Goal: Task Accomplishment & Management: Manage account settings

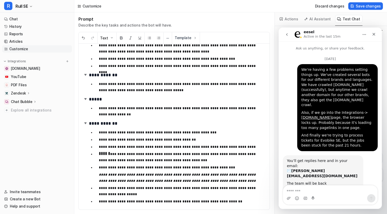
scroll to position [4363, 0]
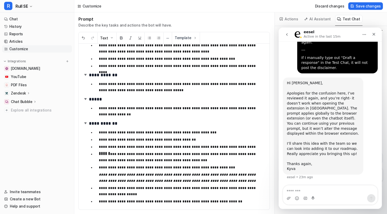
click at [308, 190] on textarea "Message…" at bounding box center [330, 190] width 94 height 9
type textarea "*"
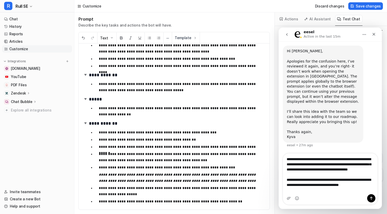
scroll to position [4395, 0]
type textarea "**********"
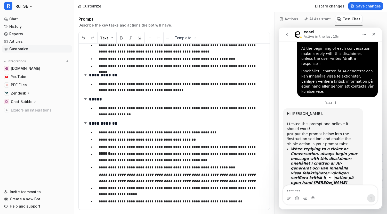
scroll to position [3959, 0]
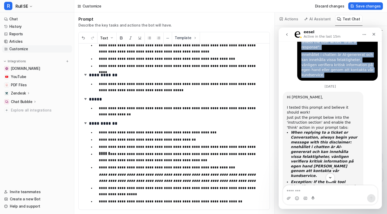
drag, startPoint x: 365, startPoint y: 142, endPoint x: 299, endPoint y: 111, distance: 73.5
click at [301, 78] on div "So, a bit of a followup to the previous question. I wrote this instruction into…" at bounding box center [337, 9] width 72 height 137
copy div "At the beginning of each conversation, make a reply with this disclaimer, unles…"
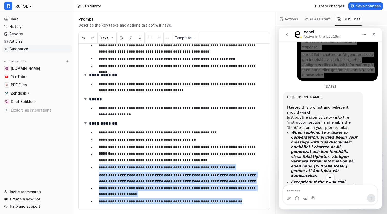
drag, startPoint x: 222, startPoint y: 202, endPoint x: 99, endPoint y: 170, distance: 127.4
click at [99, 170] on ul "**********" at bounding box center [175, 166] width 172 height 77
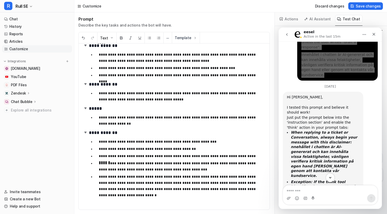
scroll to position [160, 0]
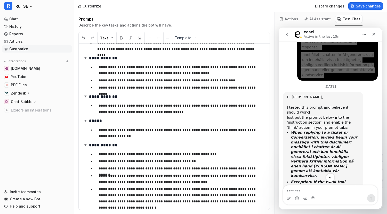
click at [130, 195] on p "**********" at bounding box center [178, 195] width 159 height 19
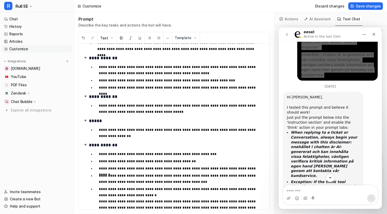
scroll to position [166, 0]
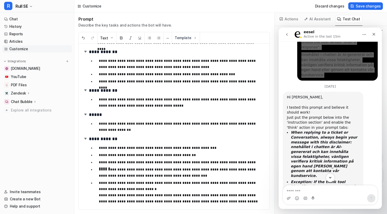
click at [228, 201] on p "**********" at bounding box center [178, 192] width 159 height 25
click at [361, 5] on span "Save changes" at bounding box center [367, 5] width 25 height 5
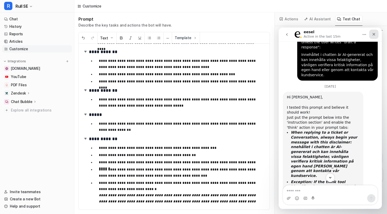
click at [375, 35] on icon "Close" at bounding box center [373, 34] width 4 height 4
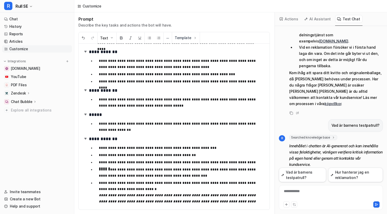
scroll to position [0, 0]
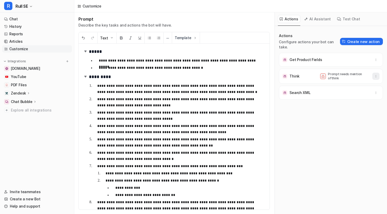
click at [375, 76] on icon "button" at bounding box center [375, 76] width 0 height 2
click at [358, 85] on button "Delete" at bounding box center [350, 88] width 56 height 10
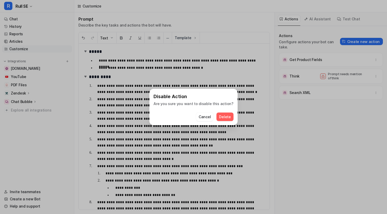
click at [220, 115] on span "Delete" at bounding box center [225, 116] width 12 height 5
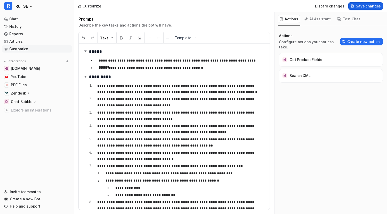
click at [362, 5] on span "Save changes" at bounding box center [367, 5] width 25 height 5
click at [347, 20] on button "Test Chat" at bounding box center [348, 19] width 27 height 8
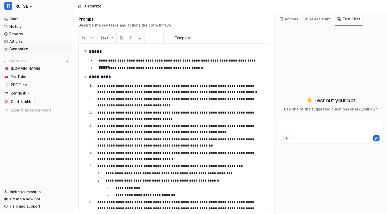
click at [306, 127] on div at bounding box center [330, 128] width 101 height 12
click at [291, 126] on div "**********" at bounding box center [330, 128] width 101 height 12
click at [356, 125] on div "**********" at bounding box center [330, 128] width 101 height 12
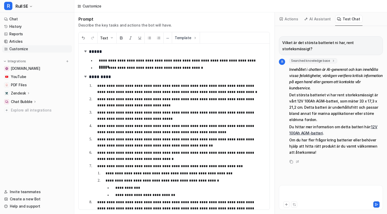
click at [308, 191] on div at bounding box center [330, 195] width 101 height 12
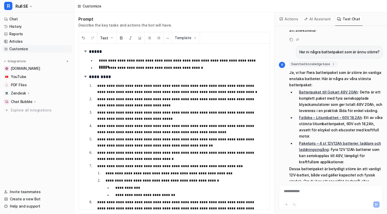
scroll to position [128, 0]
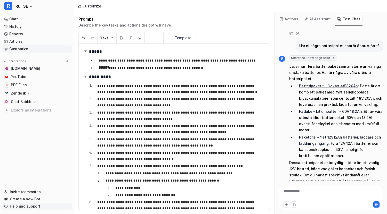
click at [30, 206] on link "Help and support" at bounding box center [37, 206] width 70 height 7
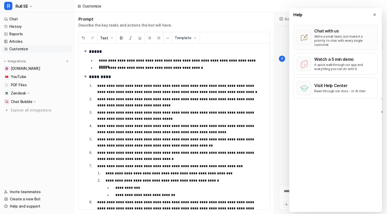
click at [328, 36] on p "We’re a small team, but make it a priority to chat with every single customer." at bounding box center [344, 41] width 60 height 12
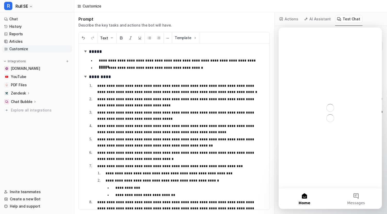
scroll to position [0, 0]
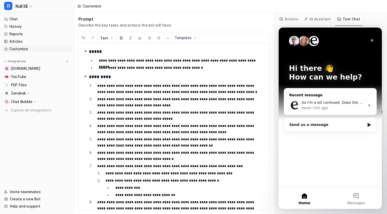
click at [316, 99] on div "So I'm a bit confused. Does the browser extension ignore some prompts, or just …" at bounding box center [330, 105] width 92 height 19
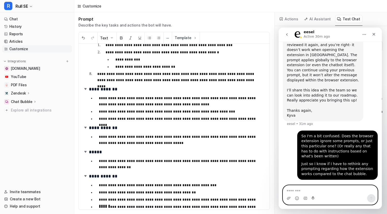
scroll to position [166, 0]
